Goal: Transaction & Acquisition: Purchase product/service

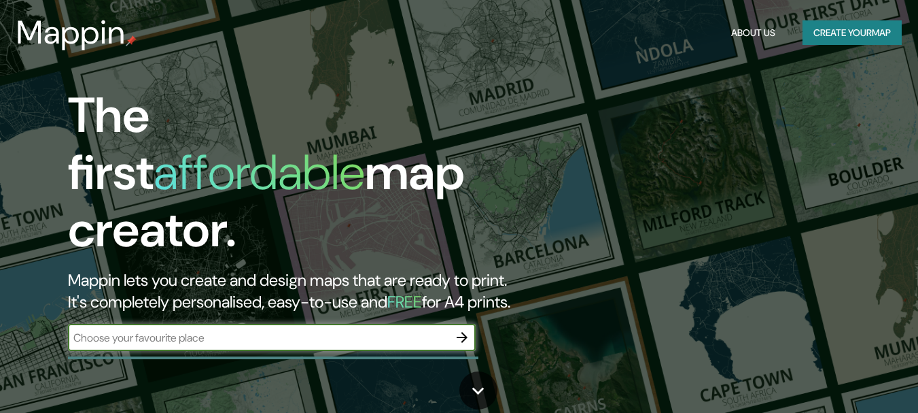
click at [809, 31] on button "Create your map" at bounding box center [852, 32] width 99 height 25
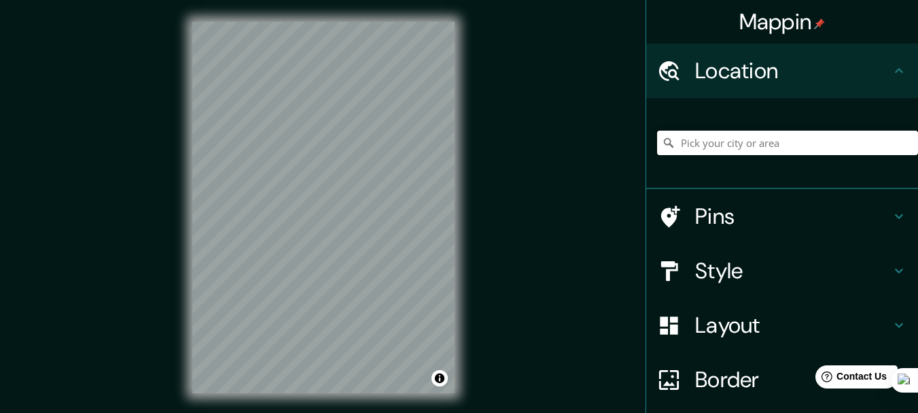
click at [739, 143] on input "Pick your city or area" at bounding box center [787, 142] width 261 height 24
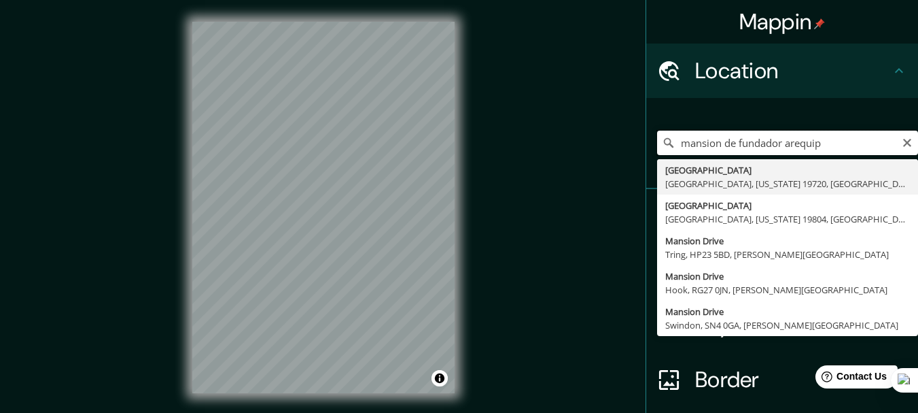
type input "mansion de fundador arequipa"
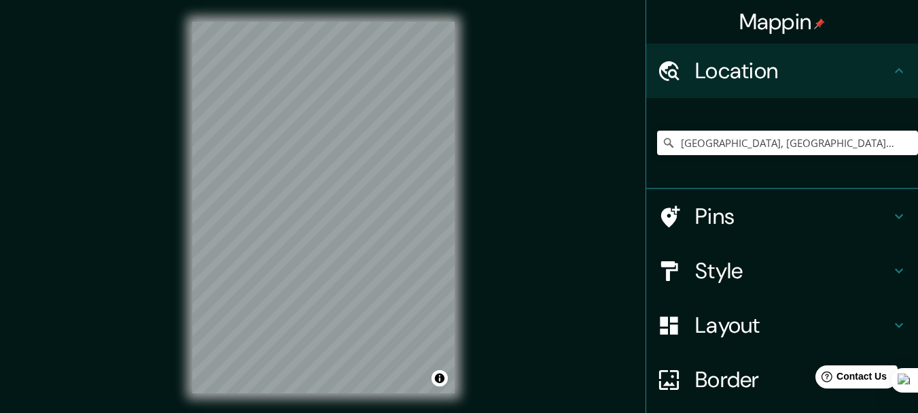
click at [684, 213] on div at bounding box center [676, 217] width 38 height 24
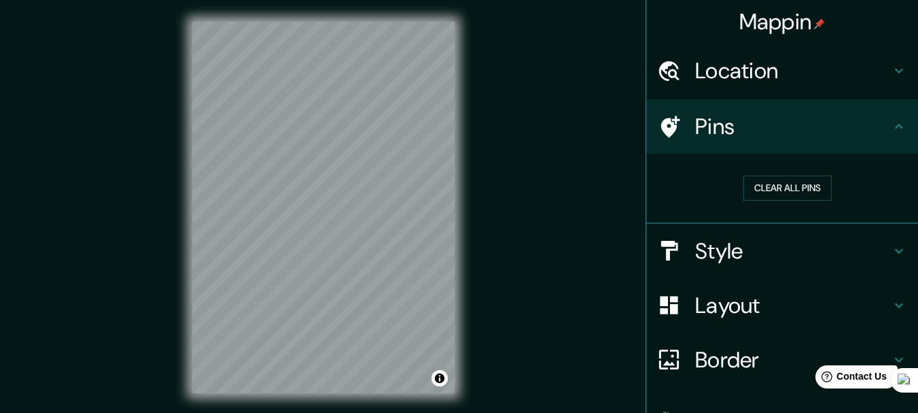
click at [773, 108] on div "Pins" at bounding box center [782, 126] width 272 height 54
click at [754, 63] on h4 "Location" at bounding box center [793, 70] width 196 height 27
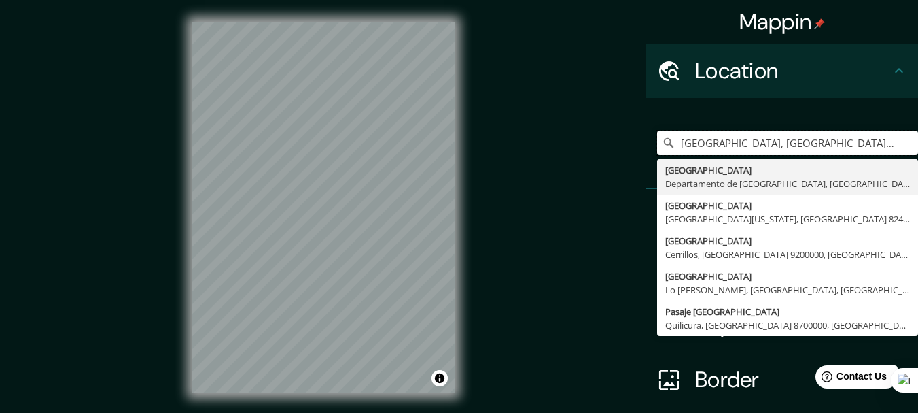
drag, startPoint x: 881, startPoint y: 143, endPoint x: 143, endPoint y: 22, distance: 747.9
click at [143, 22] on div "Mappin Location Arequipa, Departamento de Arequipa, Perú Arequipa Departamento …" at bounding box center [459, 218] width 918 height 436
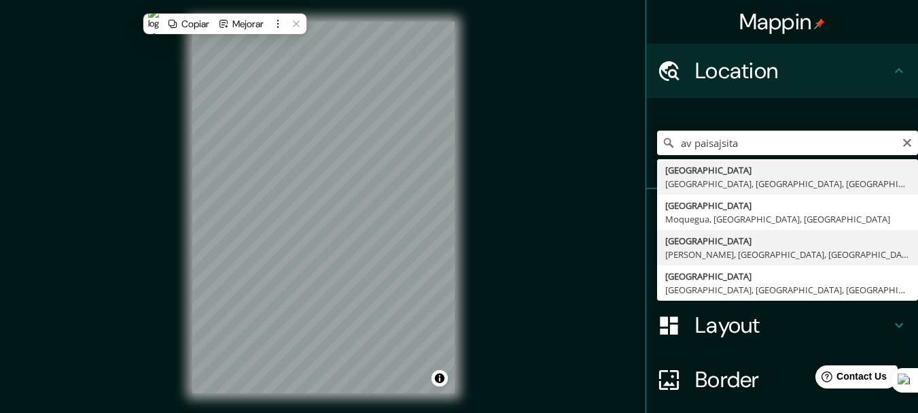
type input "Avenida Paisajista, Samuel Pastor, Departamento de Arequipa, Perú"
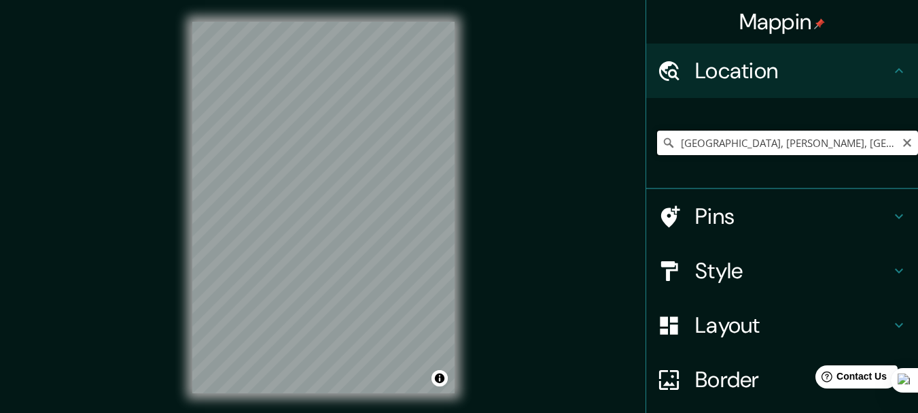
click at [830, 142] on input "Avenida Paisajista, Samuel Pastor, Departamento de Arequipa, Perú" at bounding box center [787, 142] width 261 height 24
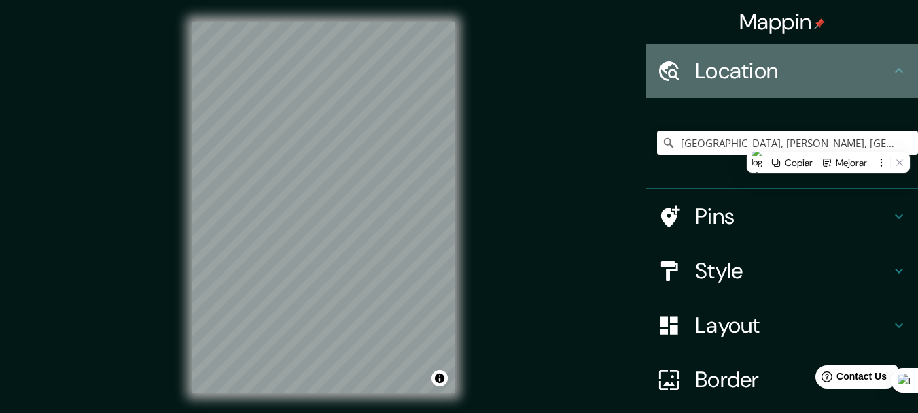
click at [741, 87] on div "Location" at bounding box center [782, 70] width 272 height 54
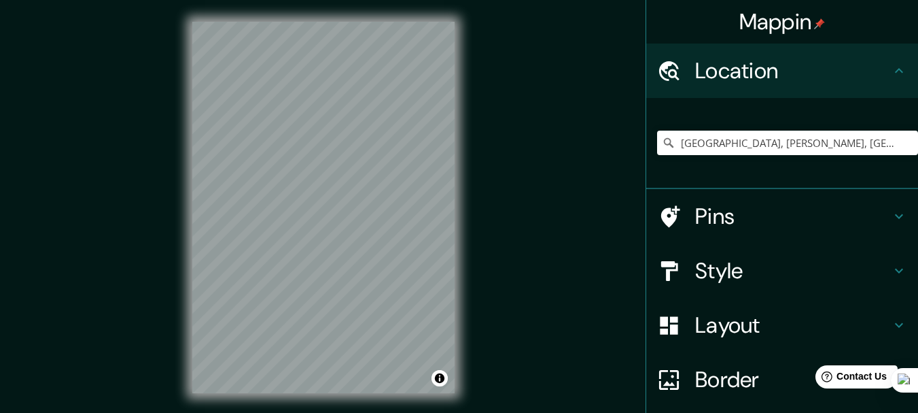
click at [703, 257] on h4 "Style" at bounding box center [793, 270] width 196 height 27
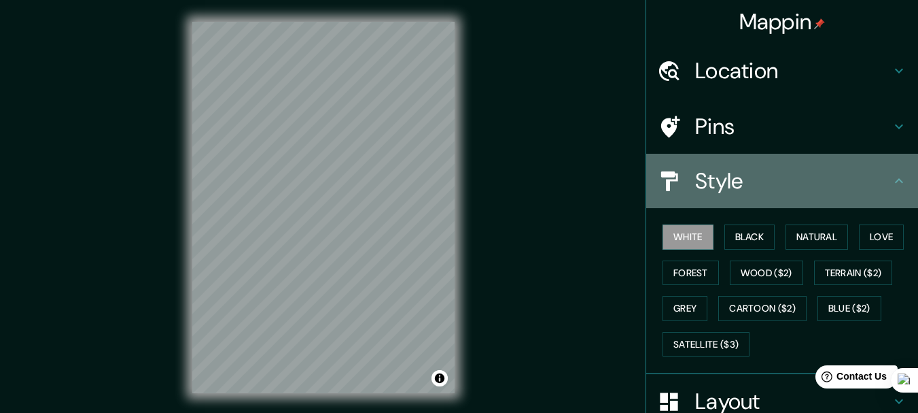
click at [727, 188] on h4 "Style" at bounding box center [793, 180] width 196 height 27
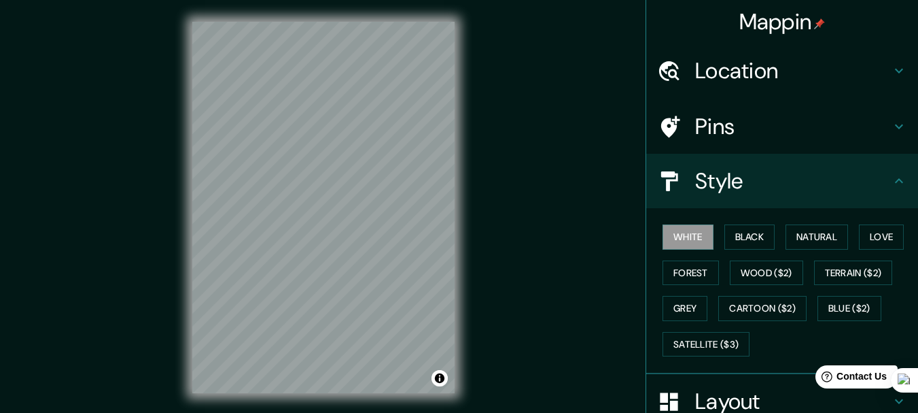
click at [453, 391] on div "© Mapbox © OpenStreetMap Improve this map" at bounding box center [324, 207] width 306 height 415
click at [438, 384] on button "Toggle attribution" at bounding box center [440, 378] width 16 height 16
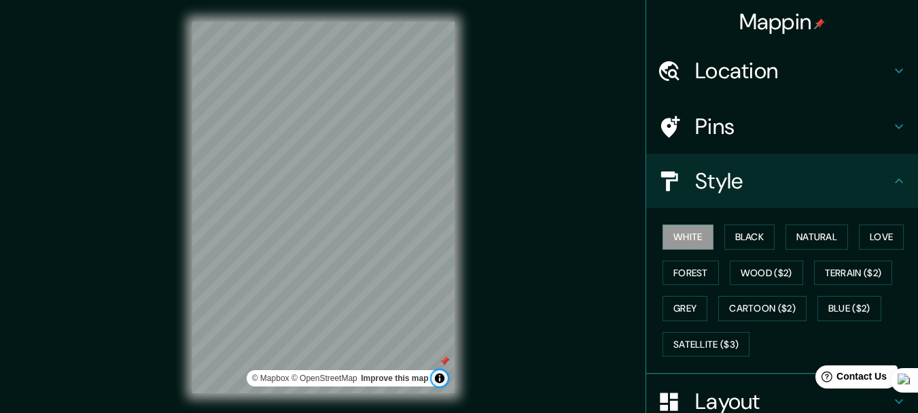
click at [438, 381] on button "Toggle attribution" at bounding box center [440, 378] width 16 height 16
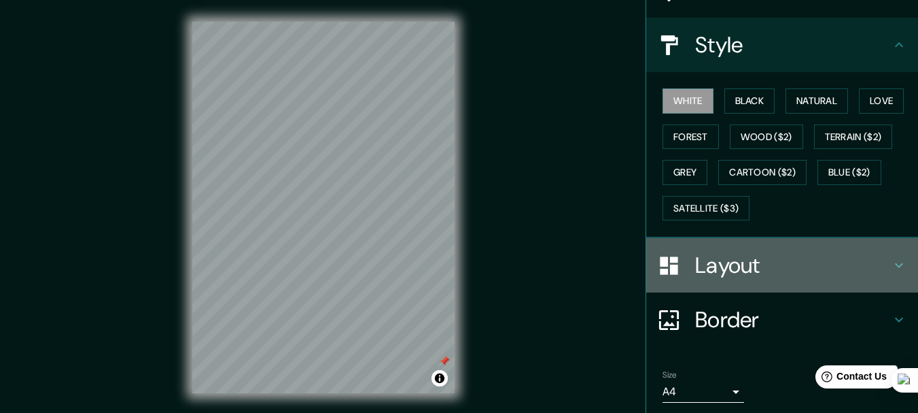
click at [729, 288] on div "Layout" at bounding box center [782, 265] width 272 height 54
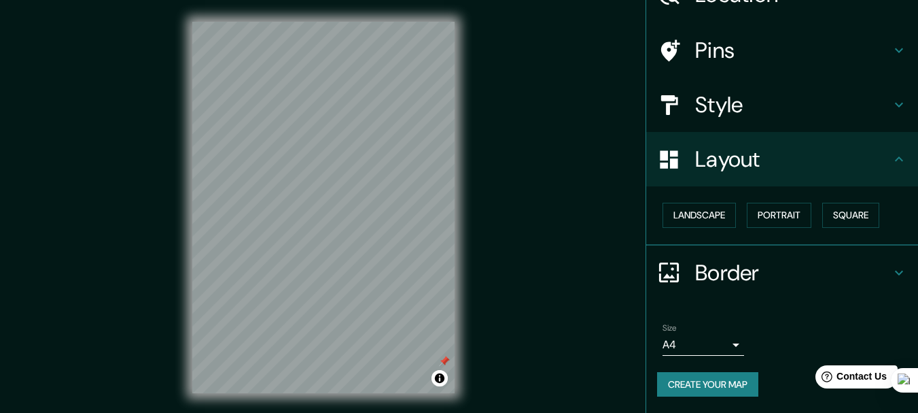
scroll to position [76, 0]
click at [720, 291] on div "Border" at bounding box center [782, 272] width 272 height 54
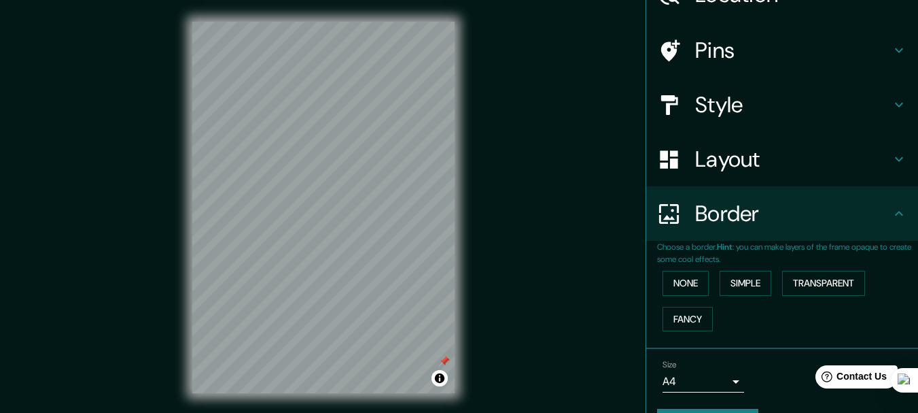
click at [711, 379] on body "Mappin Location Avenida Paisajista, Samuel Pastor, Departamento de Arequipa, Pe…" at bounding box center [459, 206] width 918 height 413
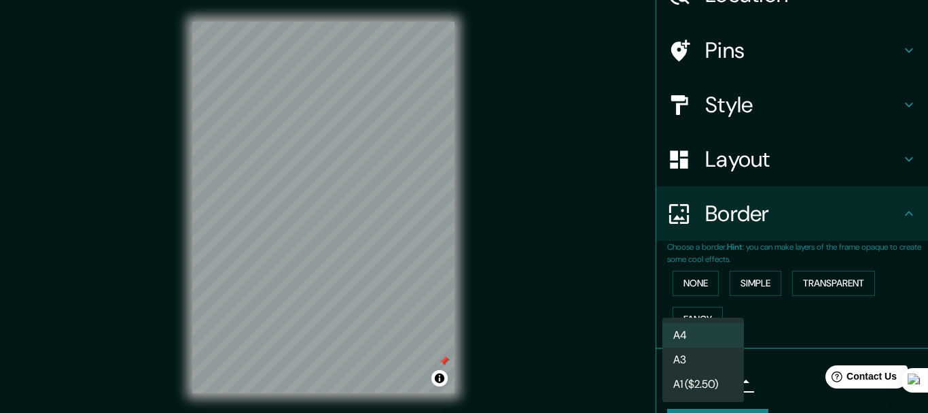
click at [558, 313] on div at bounding box center [464, 206] width 928 height 413
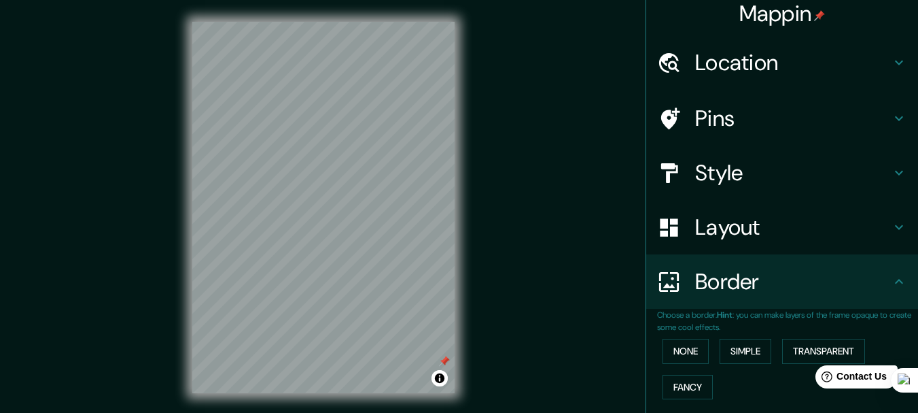
scroll to position [0, 0]
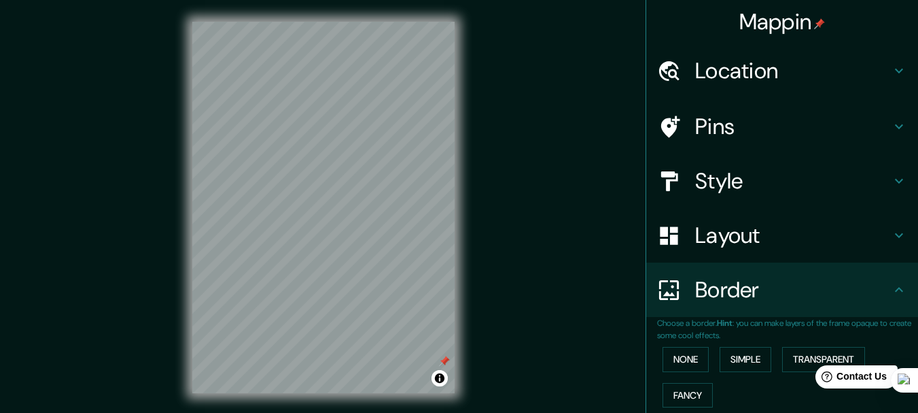
click at [688, 32] on div "Mappin" at bounding box center [782, 21] width 272 height 43
click at [707, 80] on h4 "Location" at bounding box center [793, 70] width 196 height 27
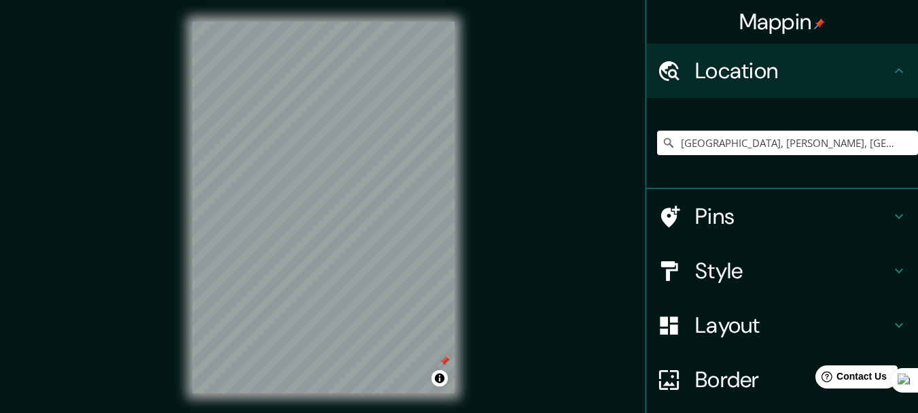
click at [724, 179] on div "Avenida Paisajista, Samuel Pastor, Departamento de Arequipa, Perú Avenida Paisa…" at bounding box center [782, 143] width 272 height 91
click at [725, 140] on input "Avenida Paisajista, Samuel Pastor, Departamento de Arequipa, Perú" at bounding box center [787, 142] width 261 height 24
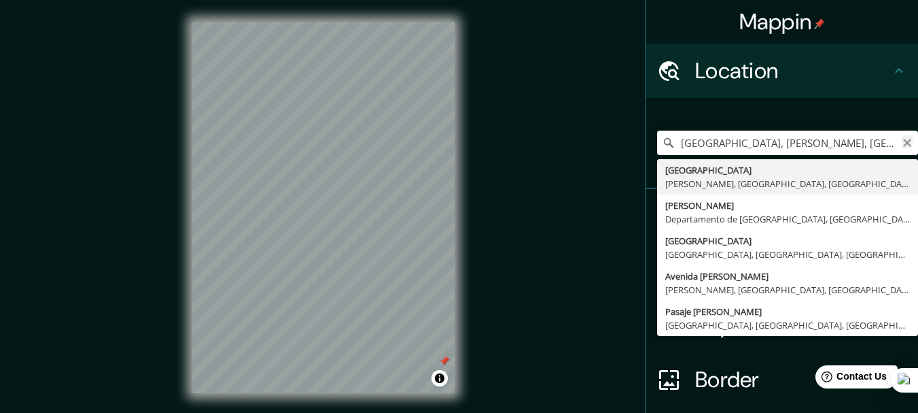
click at [903, 140] on icon "Clear" at bounding box center [907, 143] width 8 height 8
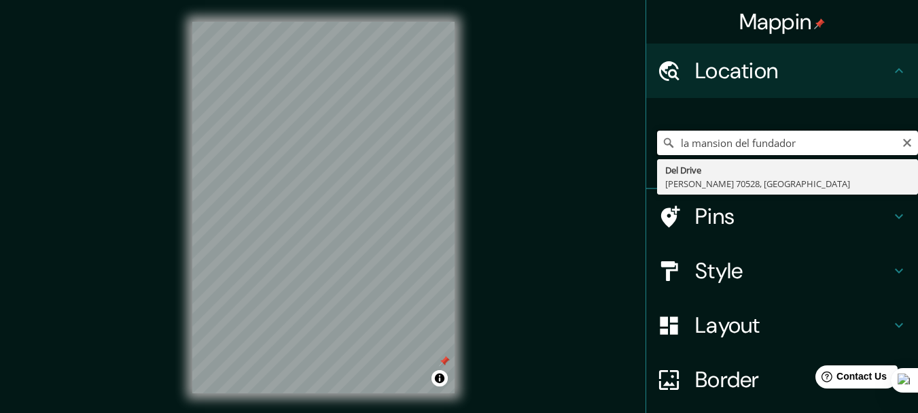
type input "Del Drive, Delcambre, Luisiana 70528, Estados Unidos"
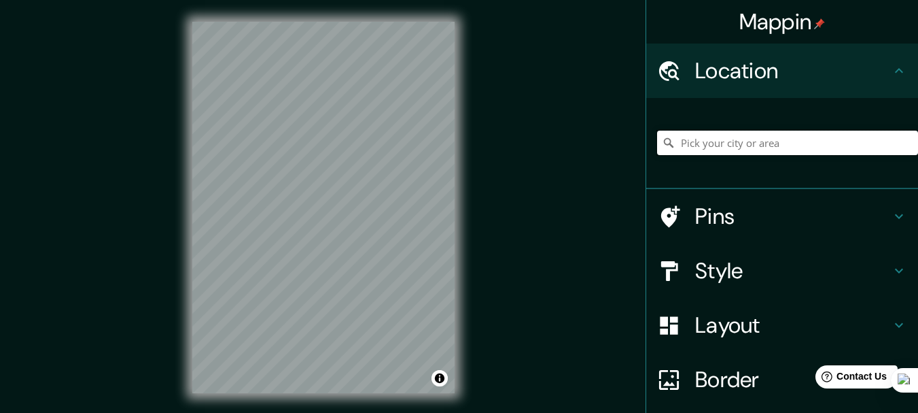
click at [692, 136] on input "Pick your city or area" at bounding box center [787, 142] width 261 height 24
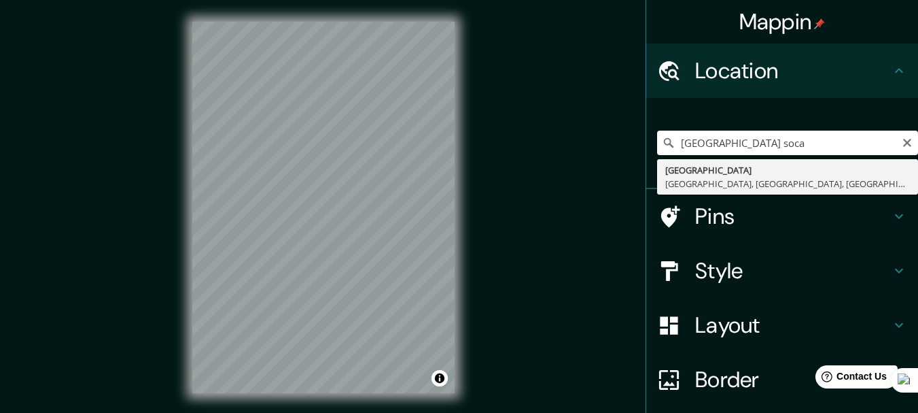
type input "Avenida Paisajista, Socabaya, Departamento de Arequipa, Perú"
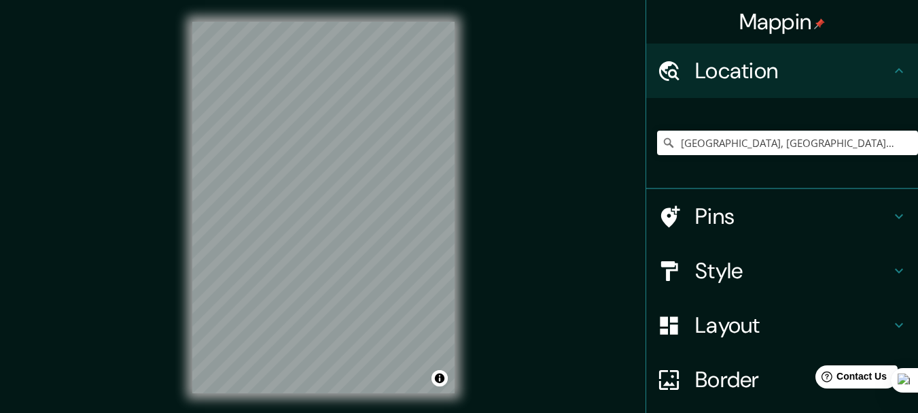
scroll to position [107, 0]
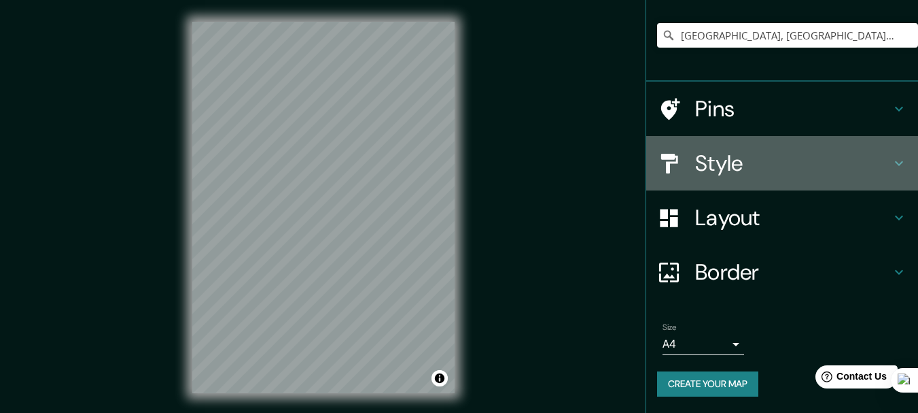
click at [732, 157] on h4 "Style" at bounding box center [793, 163] width 196 height 27
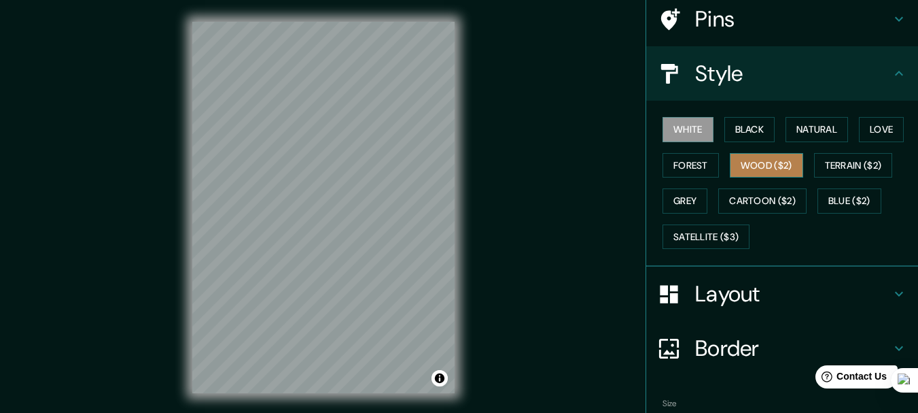
click at [741, 171] on button "Wood ($2)" at bounding box center [766, 165] width 73 height 25
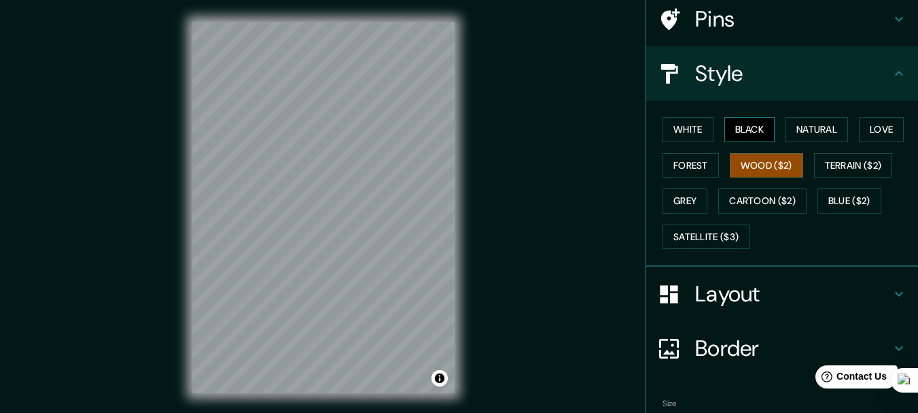
click at [731, 141] on button "Black" at bounding box center [749, 129] width 51 height 25
click at [673, 168] on button "Forest" at bounding box center [691, 165] width 56 height 25
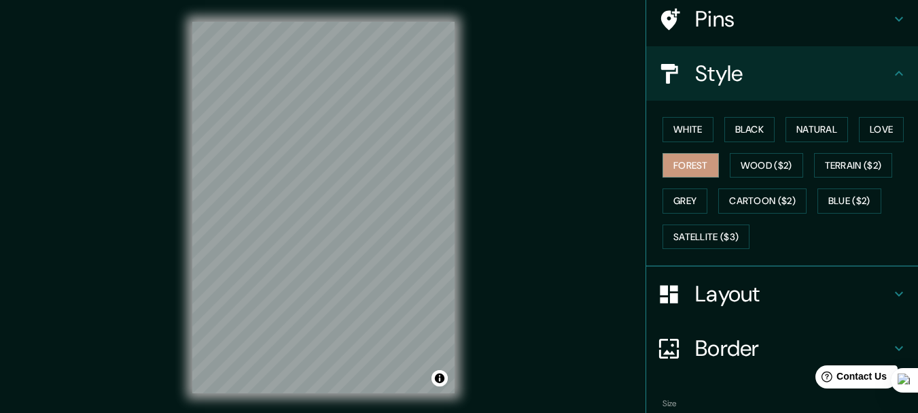
click at [777, 116] on div "White Black Natural Love Forest Wood ($2) Terrain ($2) Grey Cartoon ($2) Blue (…" at bounding box center [787, 182] width 261 height 143
click at [794, 121] on button "Natural" at bounding box center [817, 129] width 63 height 25
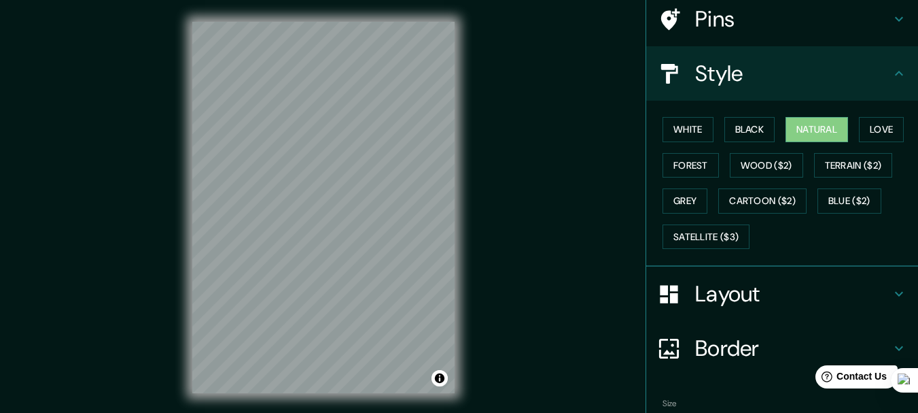
click at [711, 133] on div "White Black Natural Love Forest Wood ($2) Terrain ($2) Grey Cartoon ($2) Blue (…" at bounding box center [787, 182] width 261 height 143
click at [701, 133] on button "White" at bounding box center [688, 129] width 51 height 25
click at [851, 113] on div "White Black Natural Love Forest Wood ($2) Terrain ($2) Grey Cartoon ($2) Blue (…" at bounding box center [787, 182] width 261 height 143
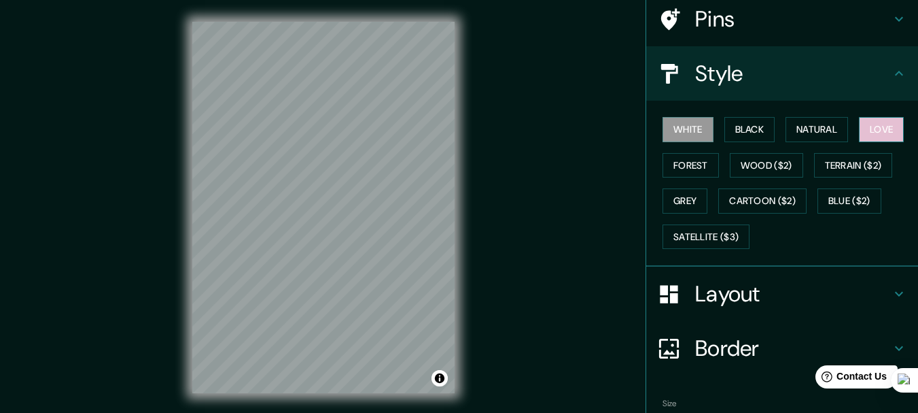
click at [860, 122] on button "Love" at bounding box center [881, 129] width 45 height 25
click at [735, 135] on button "Black" at bounding box center [749, 129] width 51 height 25
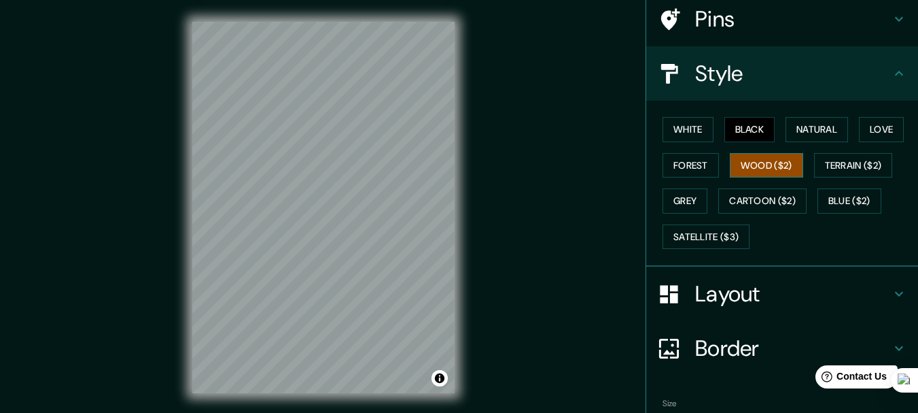
click at [761, 158] on button "Wood ($2)" at bounding box center [766, 165] width 73 height 25
click at [680, 198] on button "Grey" at bounding box center [685, 200] width 45 height 25
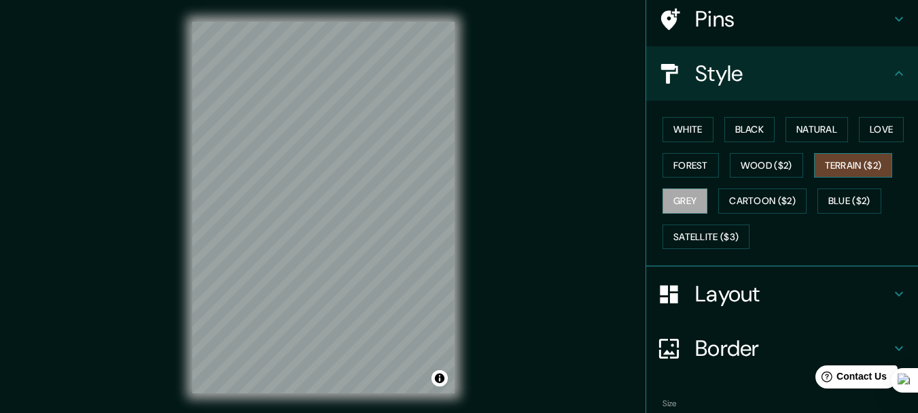
click at [840, 171] on button "Terrain ($2)" at bounding box center [853, 165] width 79 height 25
click at [833, 196] on button "Blue ($2)" at bounding box center [850, 200] width 64 height 25
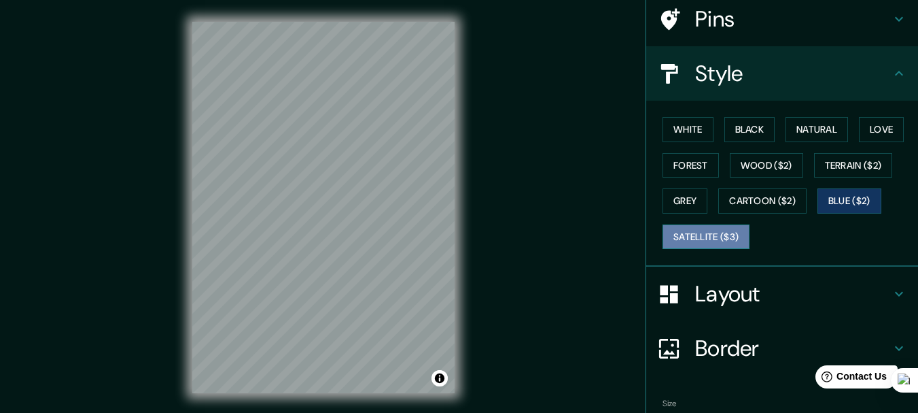
click at [705, 244] on button "Satellite ($3)" at bounding box center [706, 236] width 87 height 25
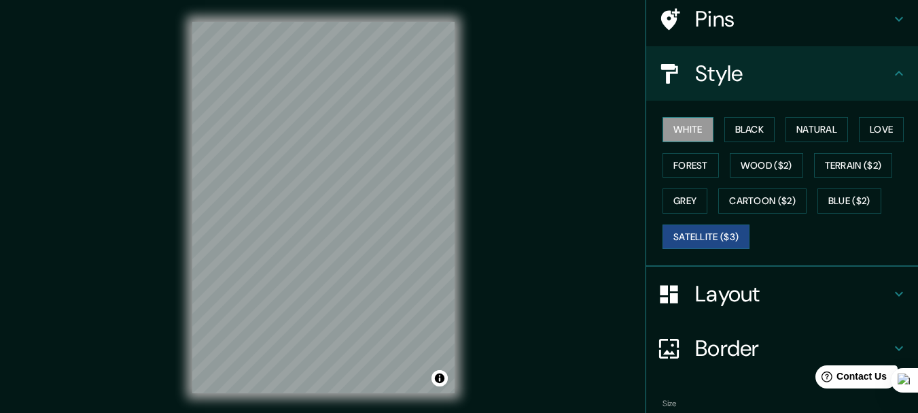
click at [663, 133] on button "White" at bounding box center [688, 129] width 51 height 25
click at [307, 196] on div at bounding box center [305, 191] width 11 height 11
click at [742, 131] on button "Black" at bounding box center [749, 129] width 51 height 25
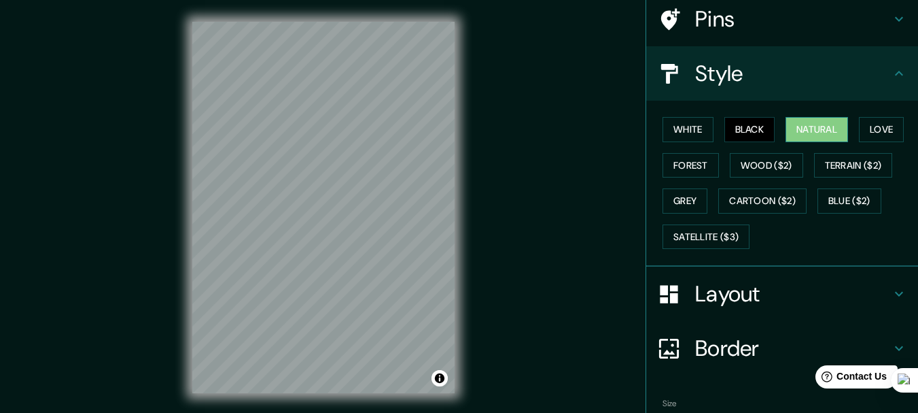
click at [794, 133] on button "Natural" at bounding box center [817, 129] width 63 height 25
click at [866, 108] on div "White Black Natural Love Forest Wood ($2) Terrain ($2) Grey Cartoon ($2) Blue (…" at bounding box center [782, 184] width 272 height 166
click at [867, 130] on button "Love" at bounding box center [881, 129] width 45 height 25
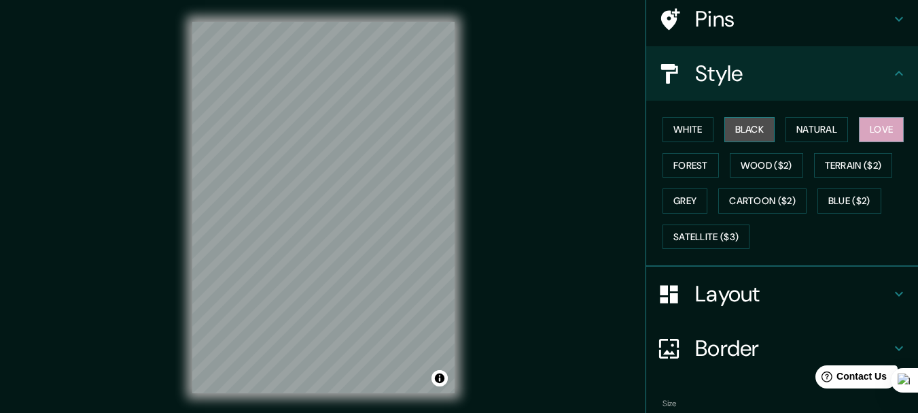
click at [753, 132] on button "Black" at bounding box center [749, 129] width 51 height 25
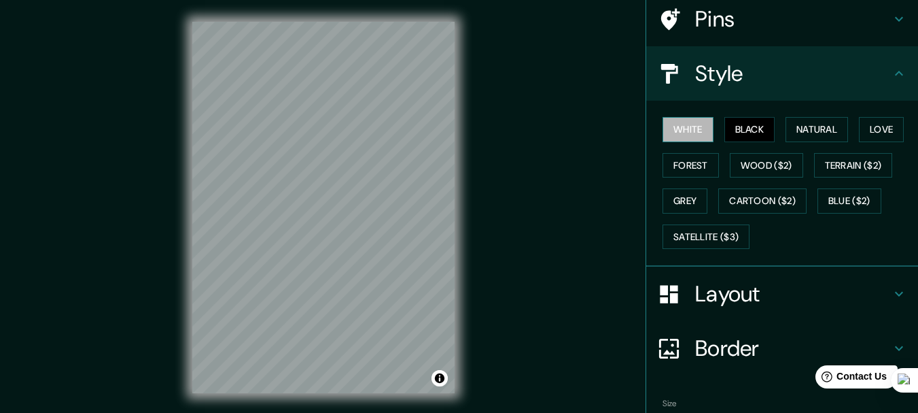
click at [703, 133] on button "White" at bounding box center [688, 129] width 51 height 25
click at [777, 125] on div "White Black Natural Love Forest Wood ($2) Terrain ($2) Grey Cartoon ($2) Blue (…" at bounding box center [787, 182] width 261 height 143
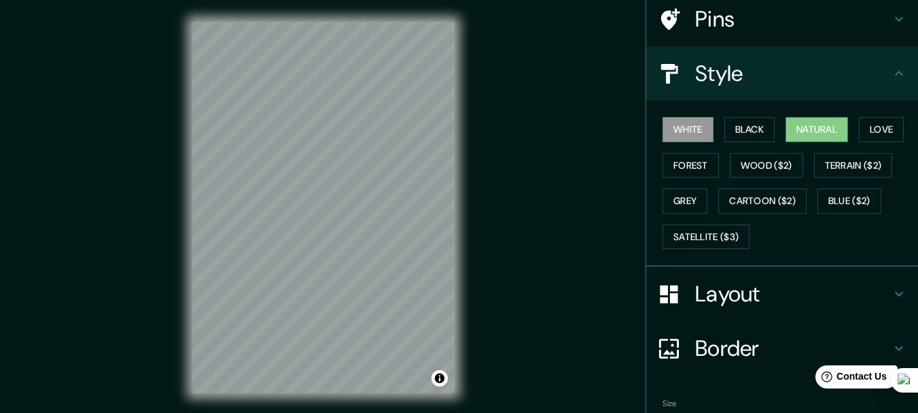
click at [805, 125] on button "Natural" at bounding box center [817, 129] width 63 height 25
click at [698, 131] on button "White" at bounding box center [688, 129] width 51 height 25
click at [830, 121] on button "Natural" at bounding box center [817, 129] width 63 height 25
click at [731, 312] on div "Layout" at bounding box center [782, 293] width 272 height 54
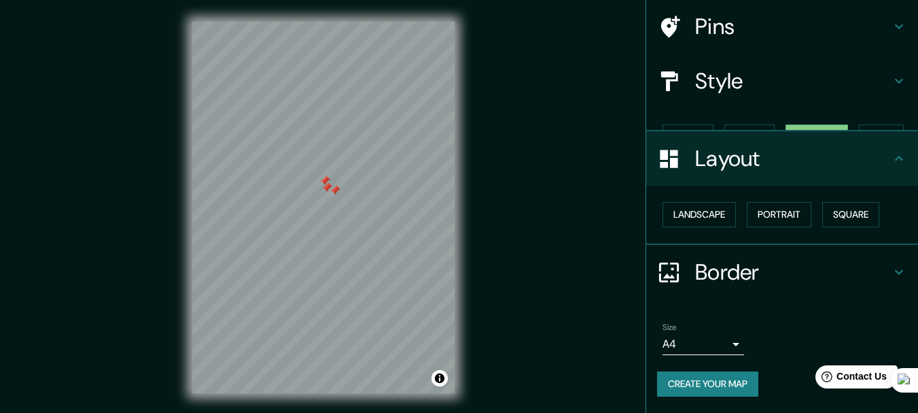
scroll to position [76, 0]
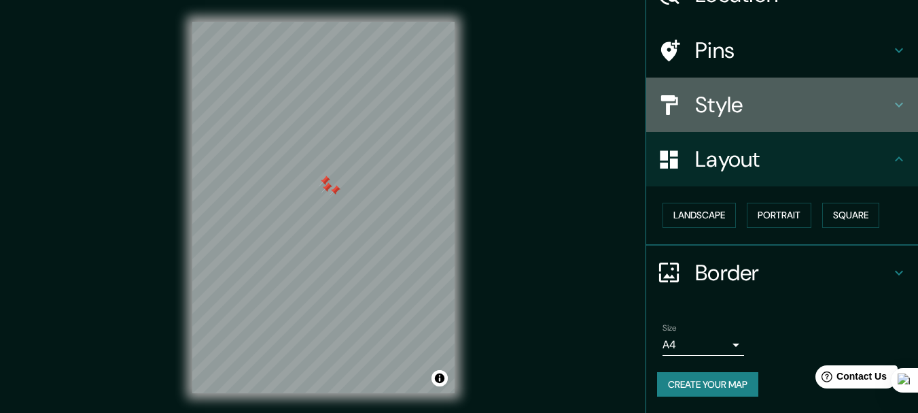
click at [710, 116] on h4 "Style" at bounding box center [793, 104] width 196 height 27
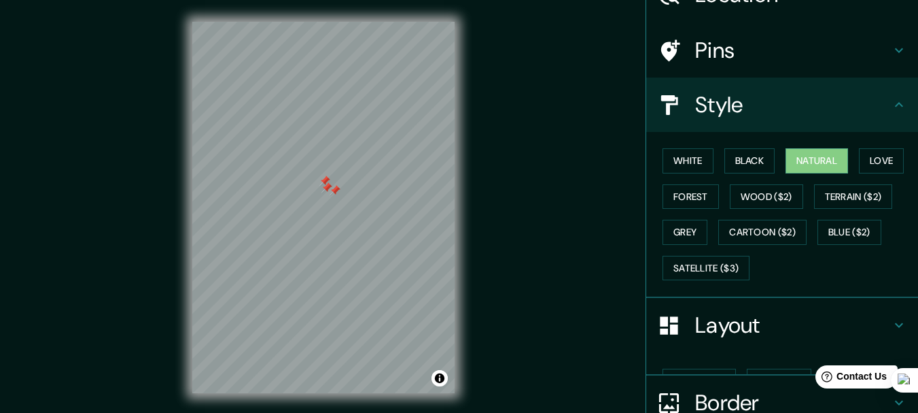
click at [716, 48] on h4 "Pins" at bounding box center [793, 50] width 196 height 27
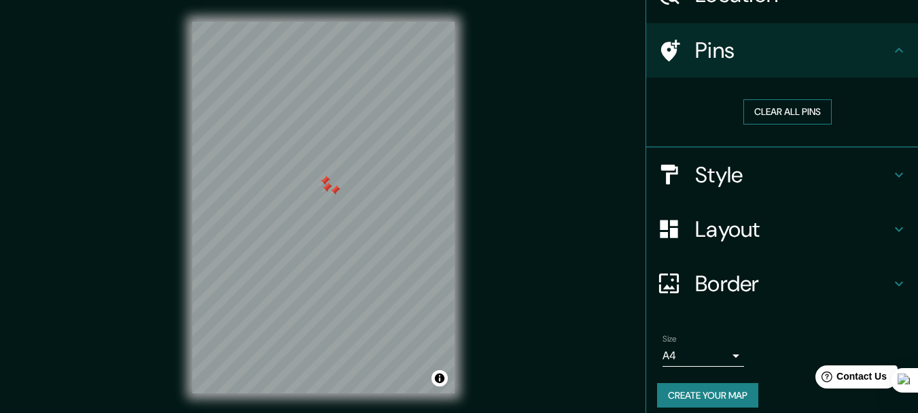
click at [762, 107] on button "Clear all pins" at bounding box center [787, 111] width 88 height 25
click at [760, 114] on button "Clear all pins" at bounding box center [787, 111] width 88 height 25
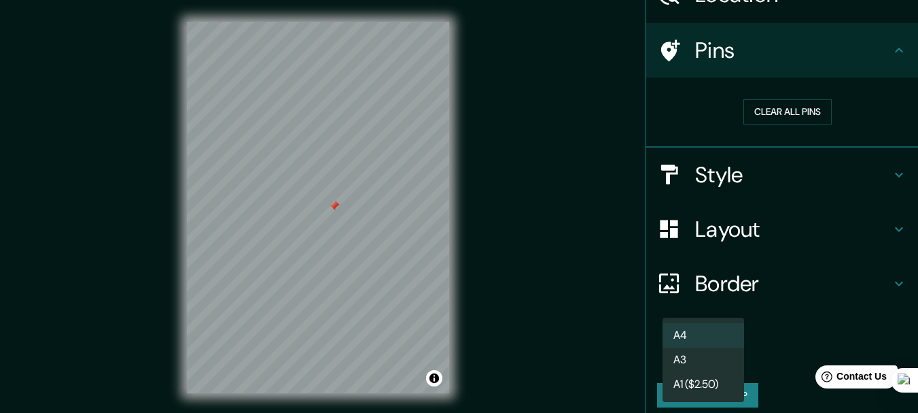
click at [698, 357] on body "Mappin Location Avenida Paisajista, Socabaya, Departamento de Arequipa, Perú Pi…" at bounding box center [459, 206] width 918 height 413
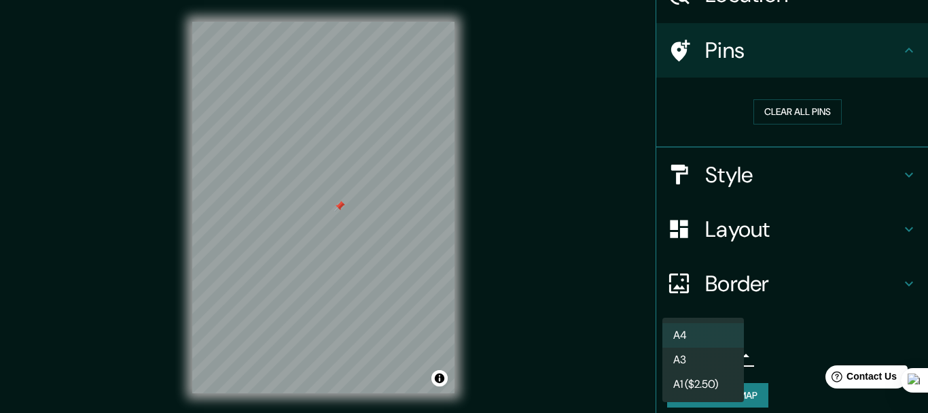
click at [703, 369] on li "A3" at bounding box center [704, 359] width 82 height 24
type input "a4"
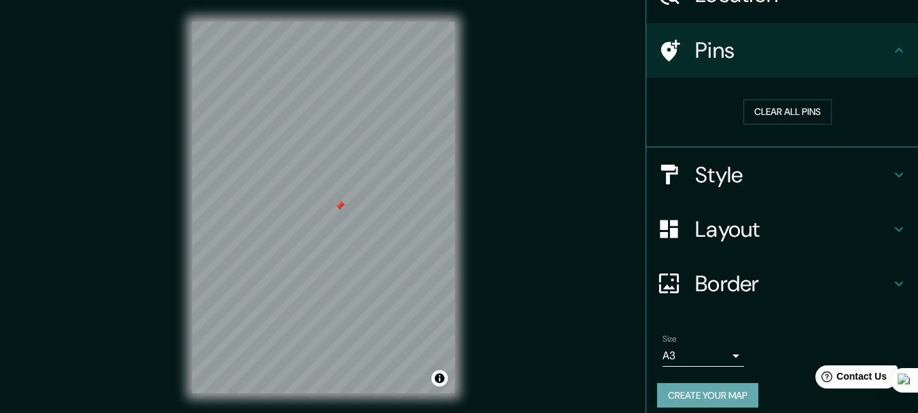
drag, startPoint x: 708, startPoint y: 391, endPoint x: 701, endPoint y: 393, distance: 7.7
click at [707, 391] on button "Create your map" at bounding box center [707, 395] width 101 height 25
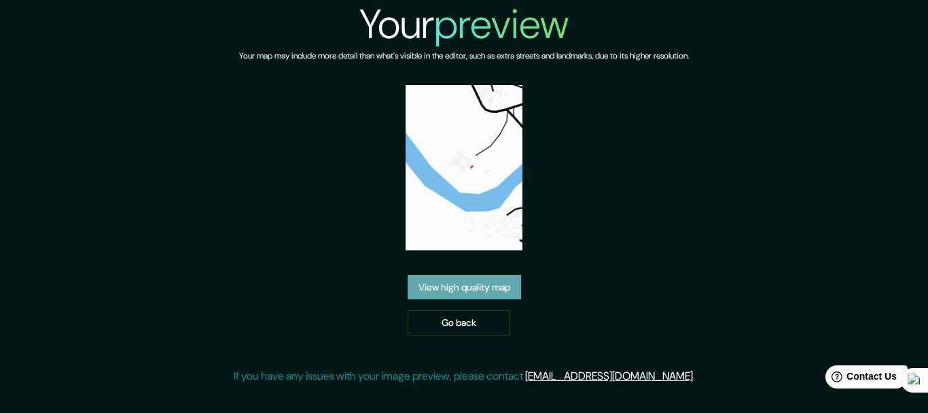
click at [460, 295] on link "View high quality map" at bounding box center [464, 287] width 113 height 25
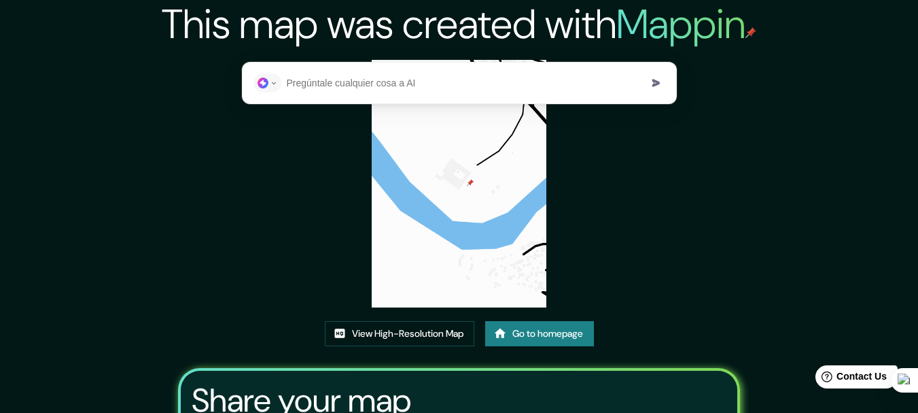
drag, startPoint x: 854, startPoint y: 23, endPoint x: 860, endPoint y: 0, distance: 23.9
click at [855, 23] on div "This map was created with Mappin View High-Resolution Map Go to homepage Share …" at bounding box center [459, 285] width 918 height 571
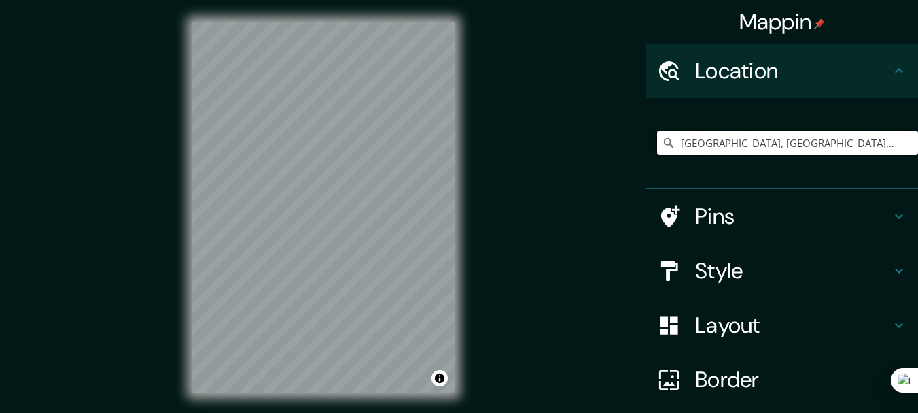
click at [776, 145] on input "[GEOGRAPHIC_DATA], [GEOGRAPHIC_DATA], [GEOGRAPHIC_DATA], [GEOGRAPHIC_DATA]" at bounding box center [787, 142] width 261 height 24
click at [811, 140] on input "Avenida Paisajista, Socabaya, Departamento de Arequipa, Perú" at bounding box center [787, 142] width 261 height 24
click at [831, 140] on input "Avenida Paisajista, Socabaya, Departamento de Arequipa, Perú" at bounding box center [787, 142] width 261 height 24
click at [839, 140] on input "Avenida Paisajista, Socabaya, Departamento de Arequipa, Perú" at bounding box center [787, 142] width 261 height 24
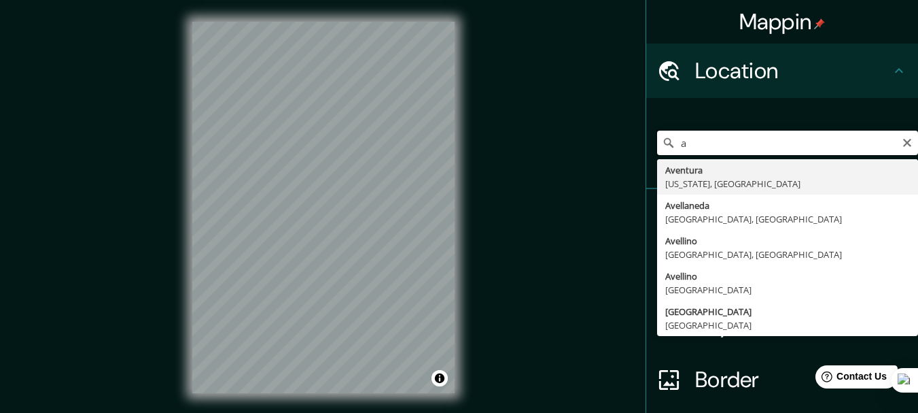
type input "Avenida Paisajista, Socabaya, Departamento de Arequipa, Perú"
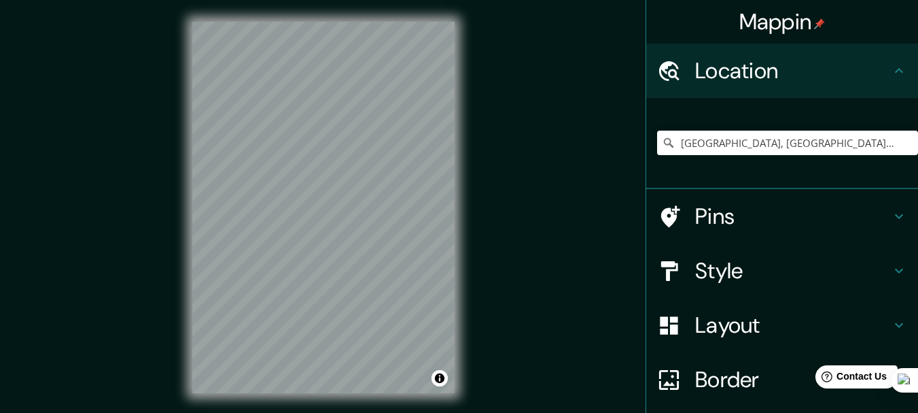
click at [468, 196] on div "© Mapbox © OpenStreetMap Improve this map" at bounding box center [324, 207] width 306 height 415
click at [799, 217] on h4 "Pins" at bounding box center [793, 216] width 196 height 27
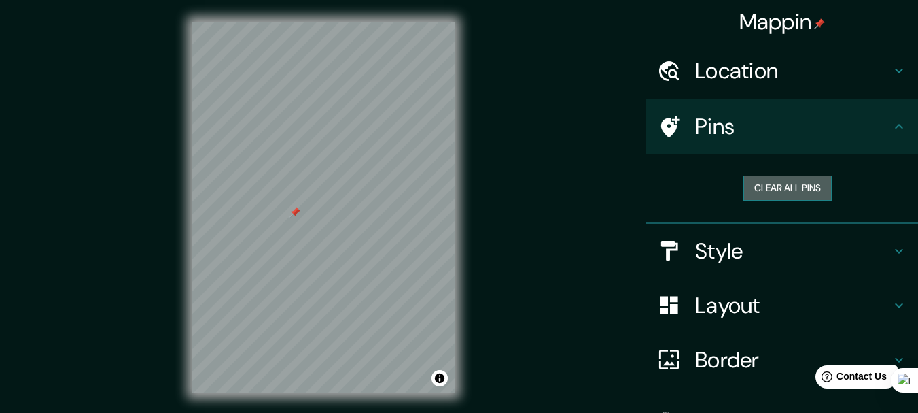
click at [790, 184] on button "Clear all pins" at bounding box center [787, 187] width 88 height 25
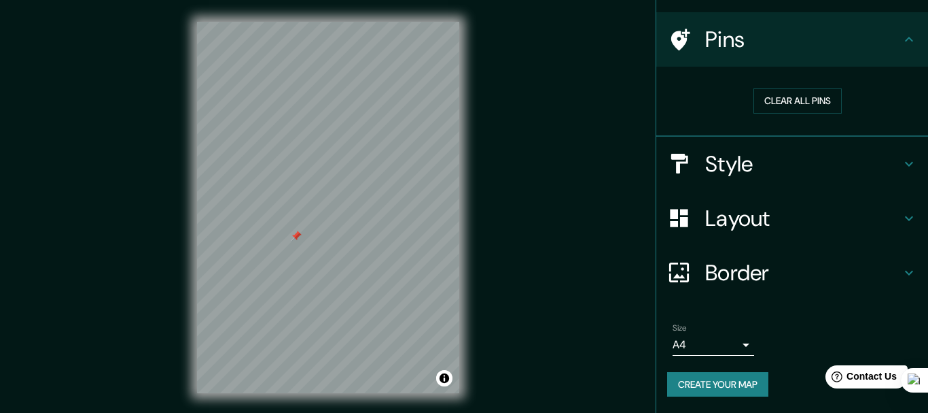
click at [722, 343] on body "Mappin Location Avenida Paisajista, Socabaya, Departamento de Arequipa, Perú Pi…" at bounding box center [464, 206] width 928 height 413
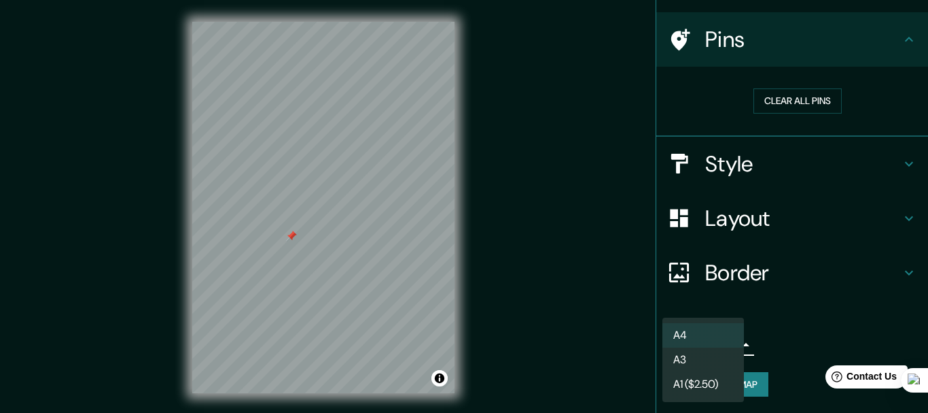
click at [721, 366] on li "A3" at bounding box center [704, 359] width 82 height 24
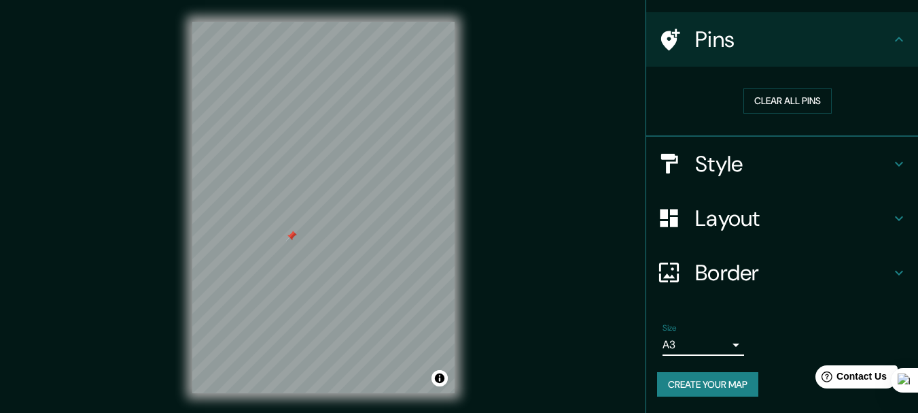
click at [718, 379] on button "Create your map" at bounding box center [707, 384] width 101 height 25
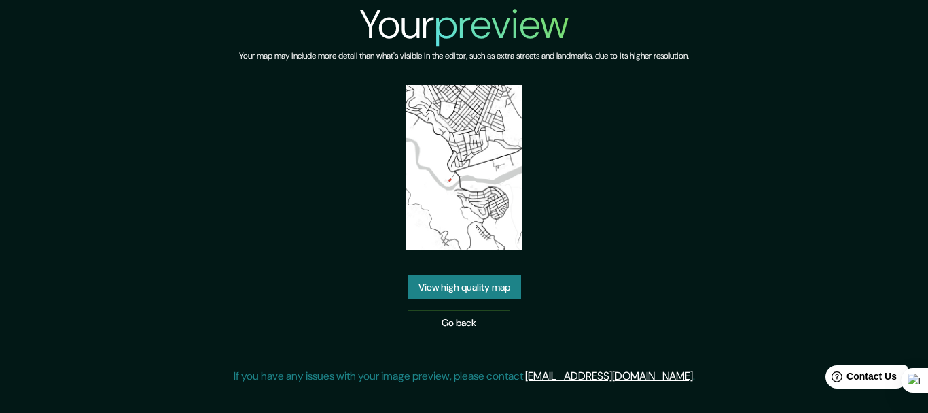
click at [494, 279] on link "View high quality map" at bounding box center [464, 287] width 113 height 25
